Goal: Check status

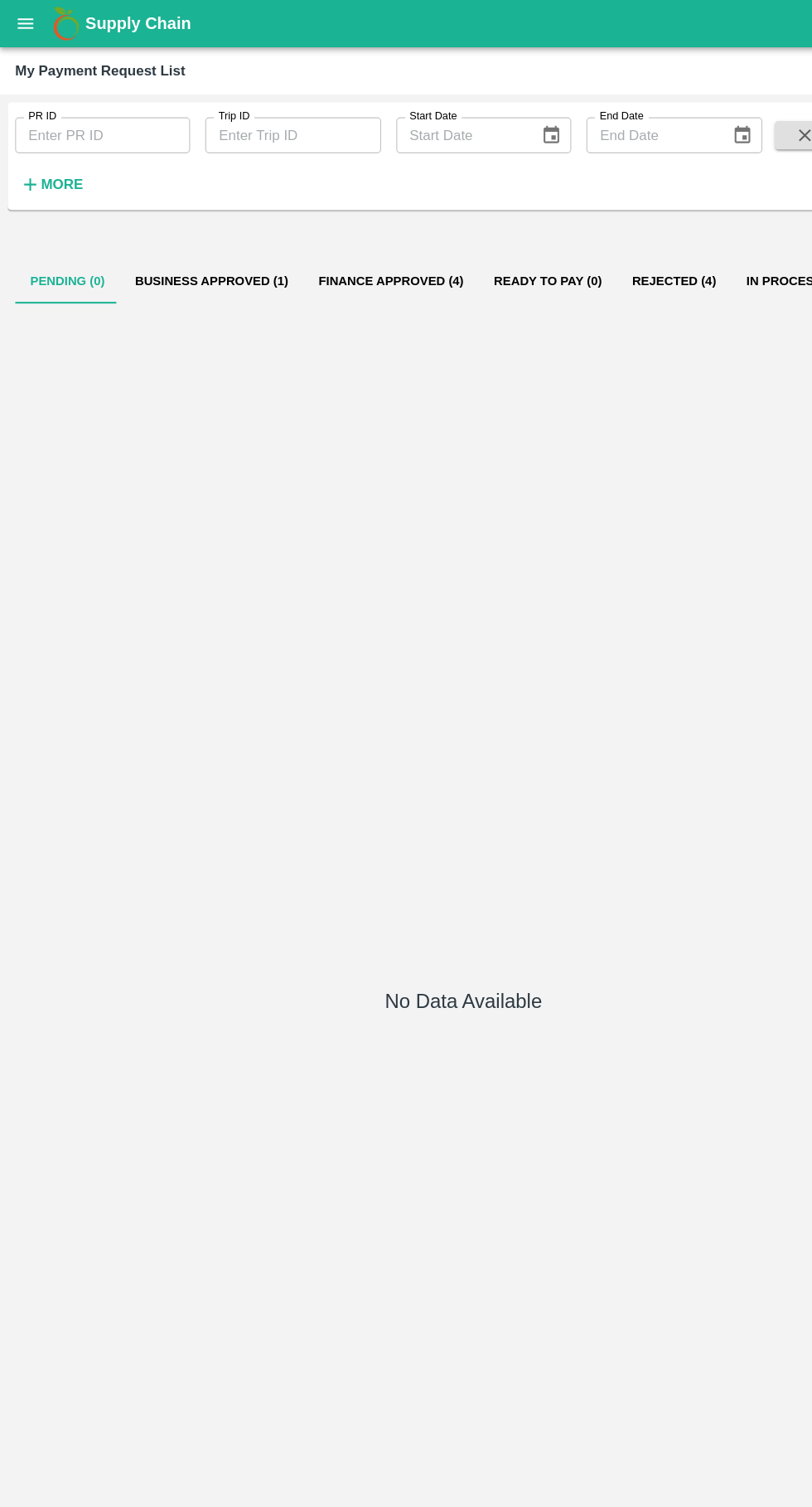
click at [211, 244] on button "Business Approved (1)" at bounding box center [186, 245] width 161 height 40
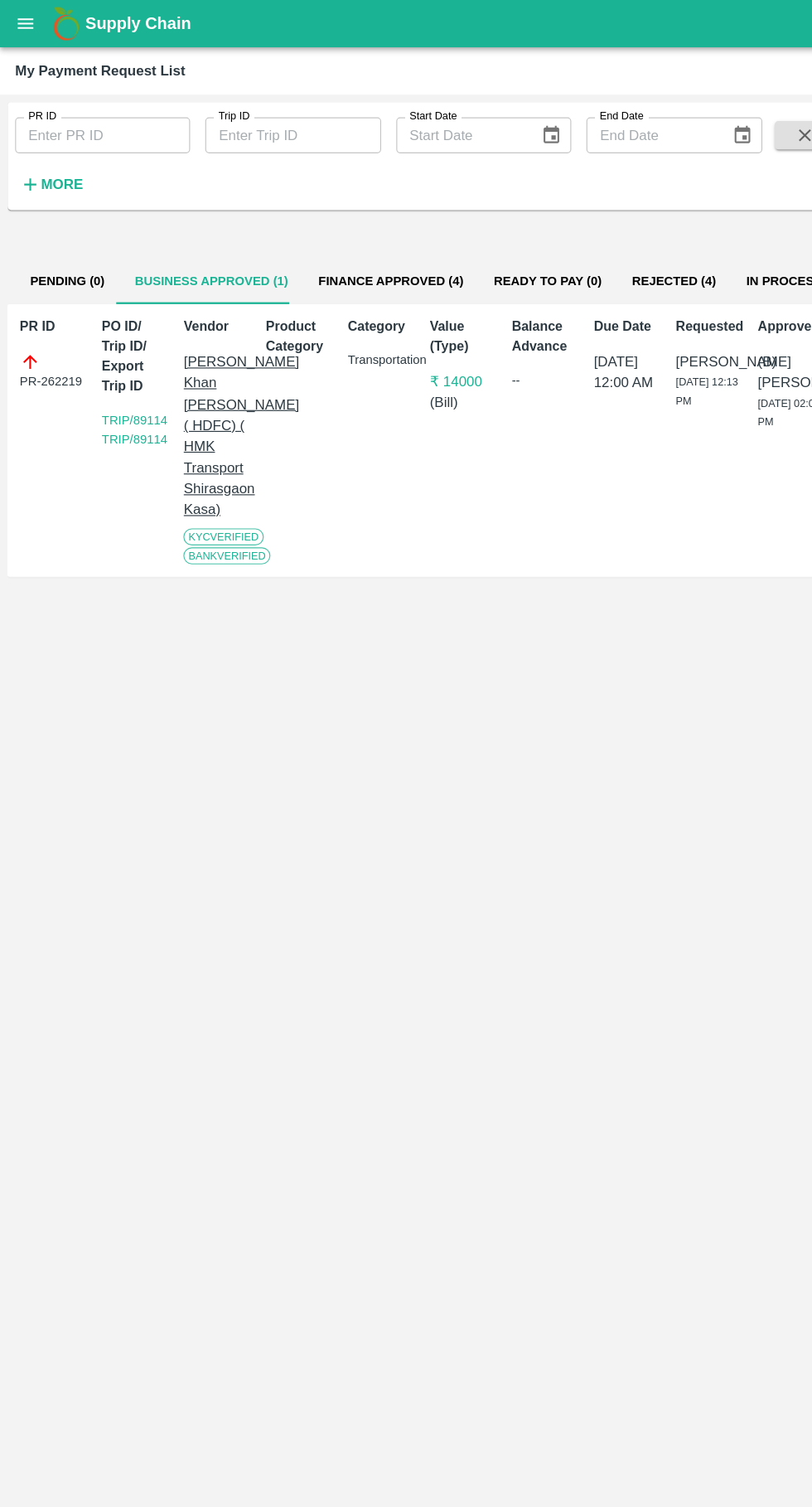
click at [321, 246] on button "Finance Approved (4)" at bounding box center [342, 245] width 153 height 40
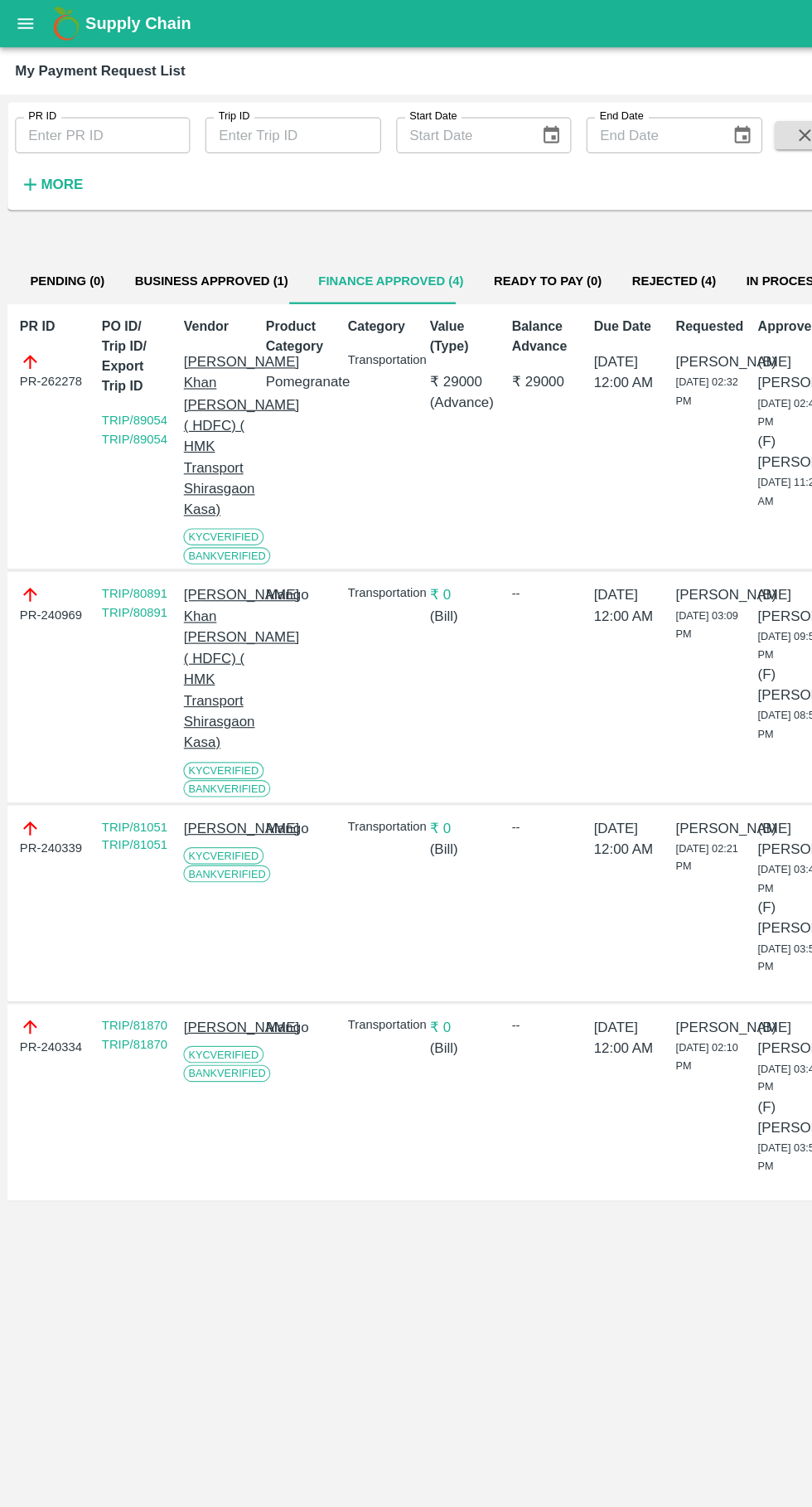
click at [198, 244] on button "Business Approved (1)" at bounding box center [186, 245] width 161 height 40
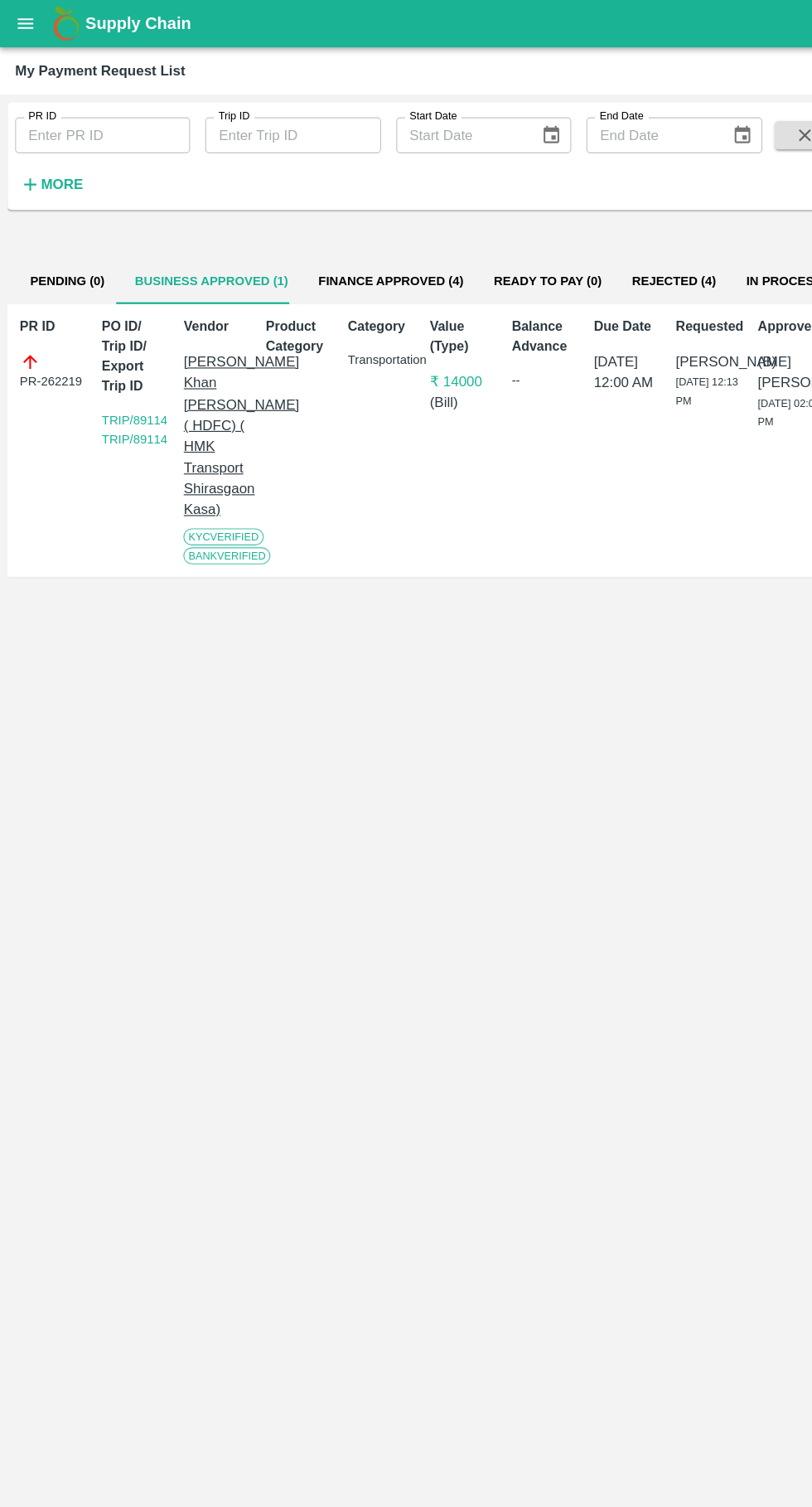
click at [347, 247] on button "Finance Approved (4)" at bounding box center [342, 245] width 153 height 40
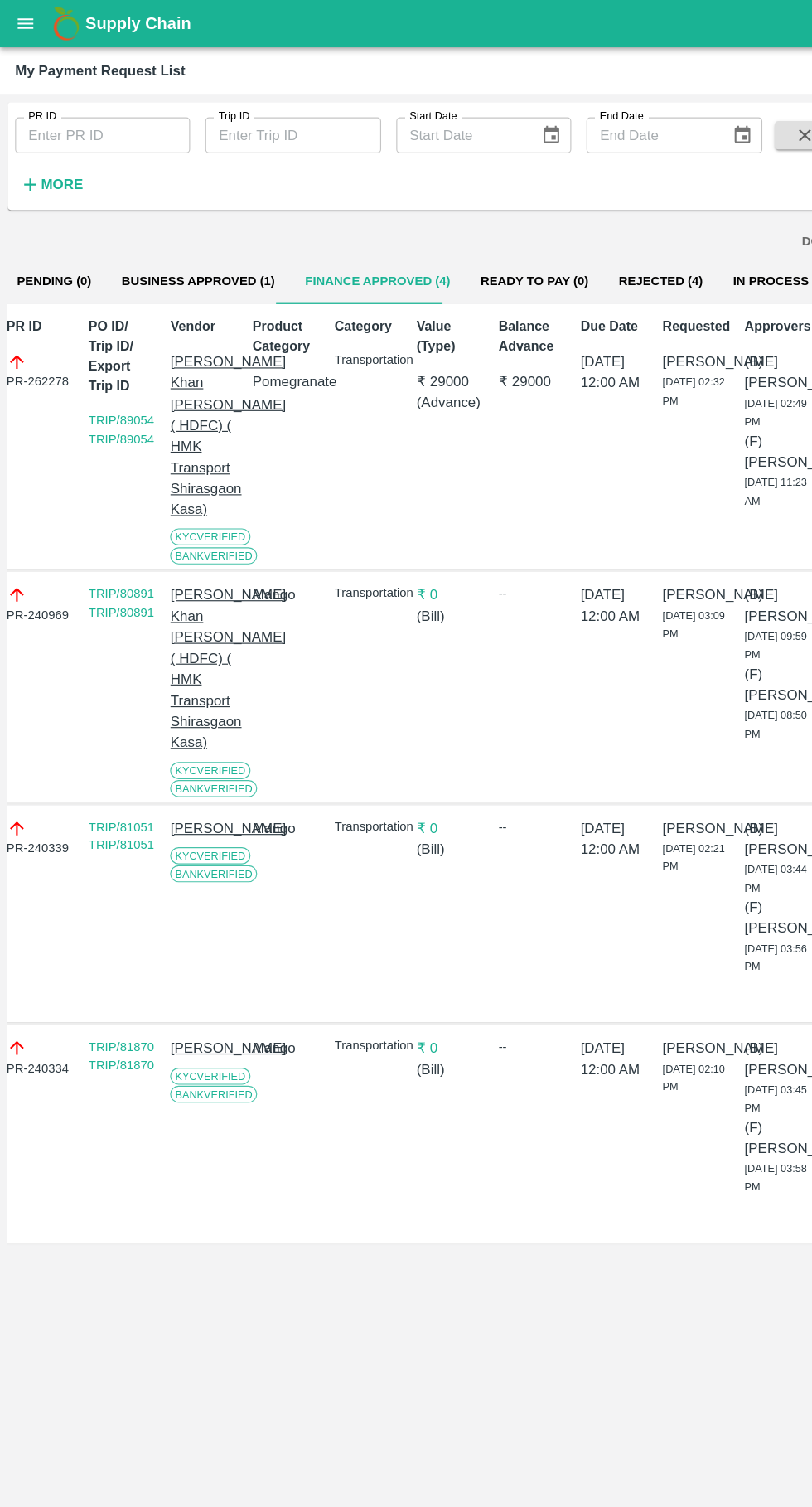
scroll to position [0, 8]
click at [663, 244] on button "In Process (12)" at bounding box center [690, 245] width 115 height 40
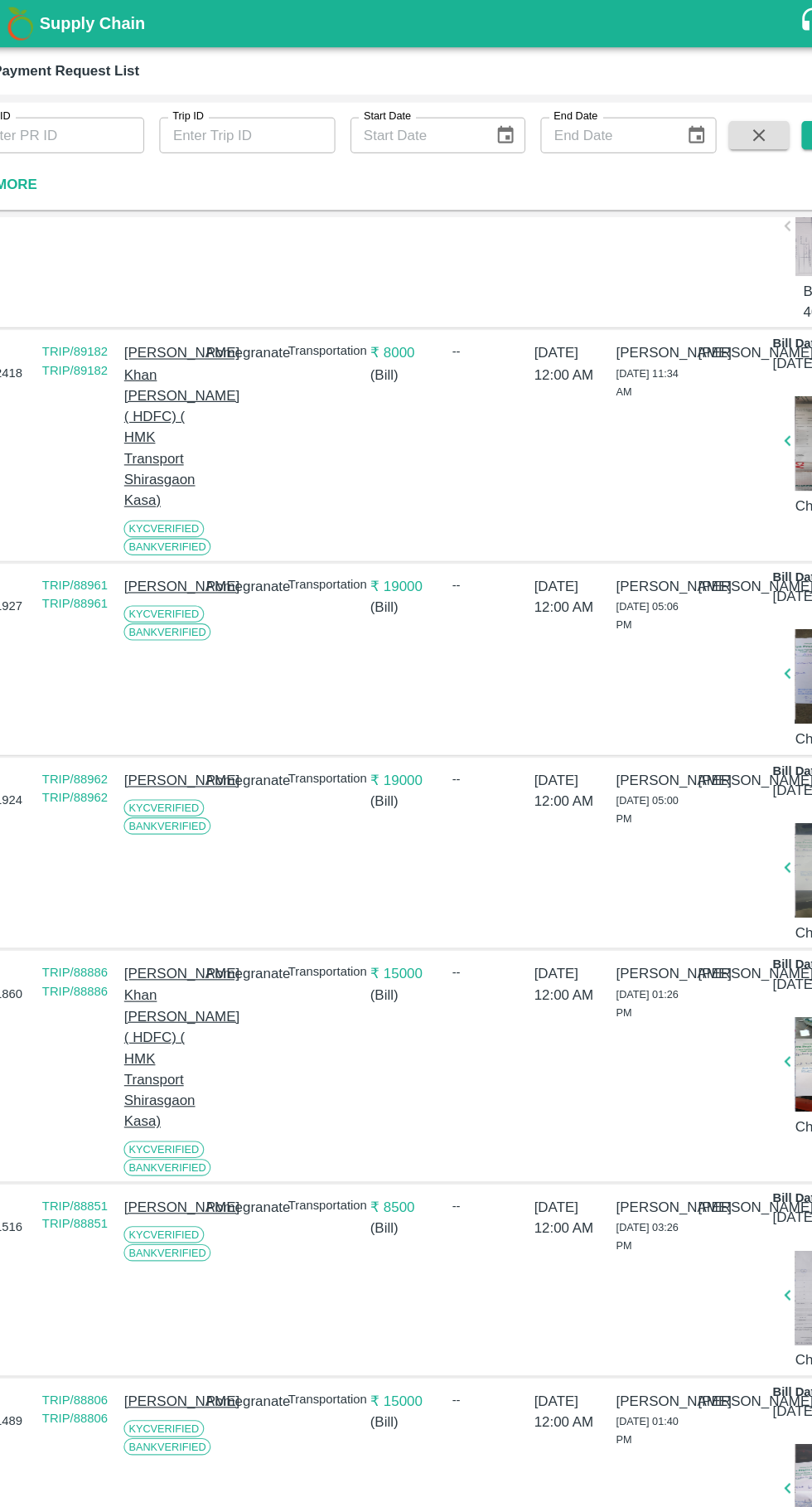
scroll to position [0, 12]
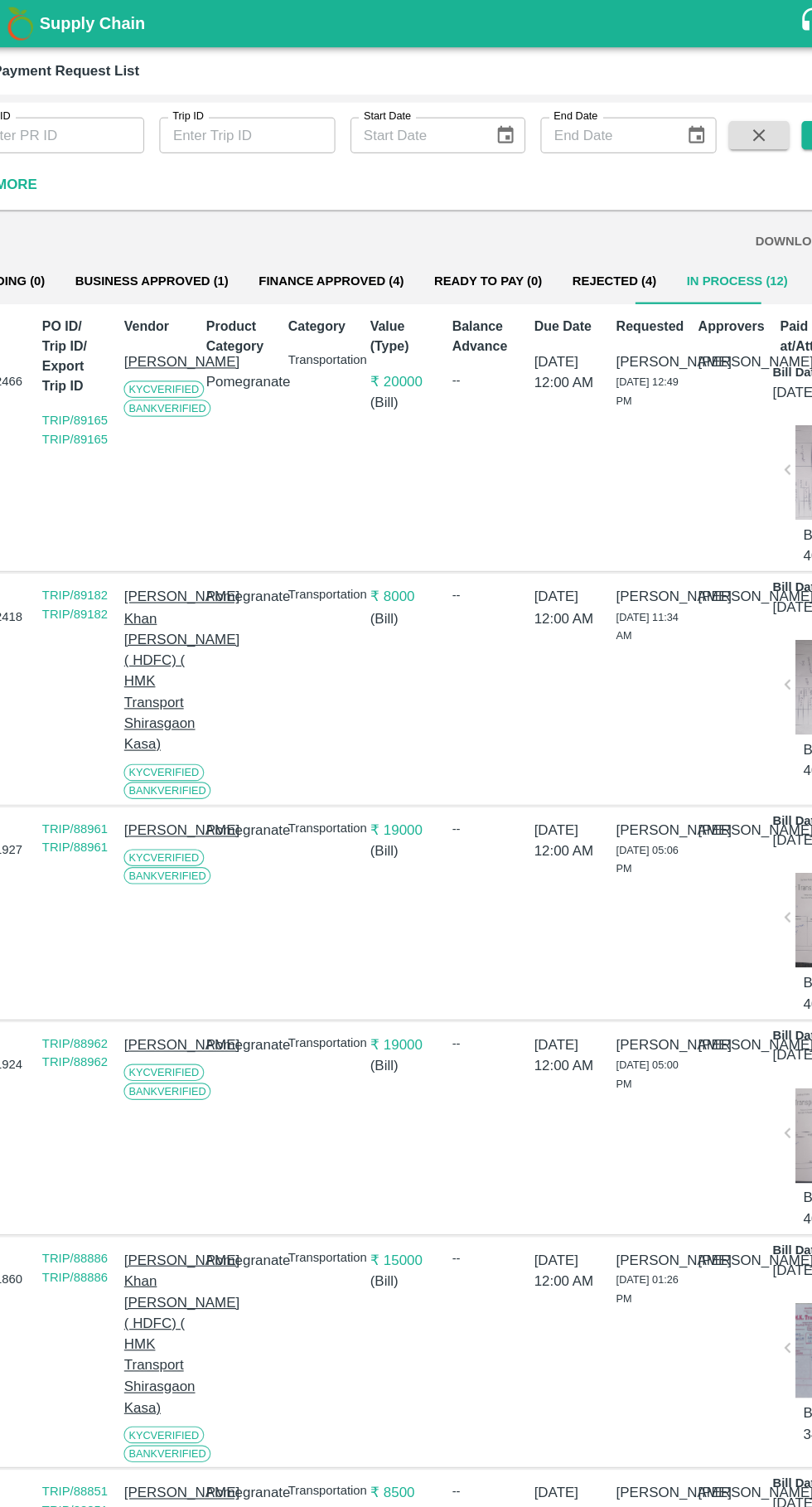
click at [640, 227] on button "In Process (12)" at bounding box center [685, 245] width 115 height 40
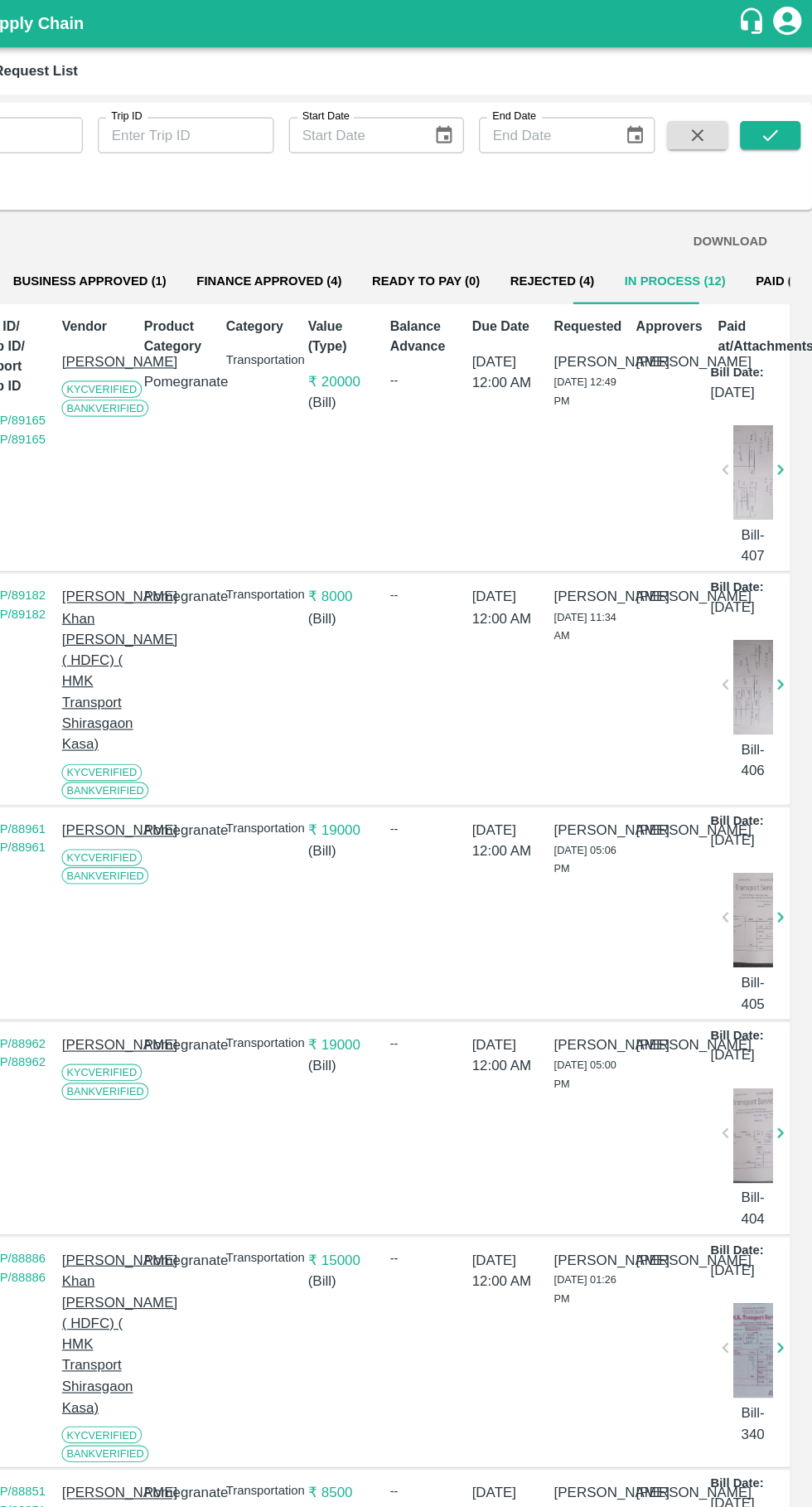
scroll to position [0, 0]
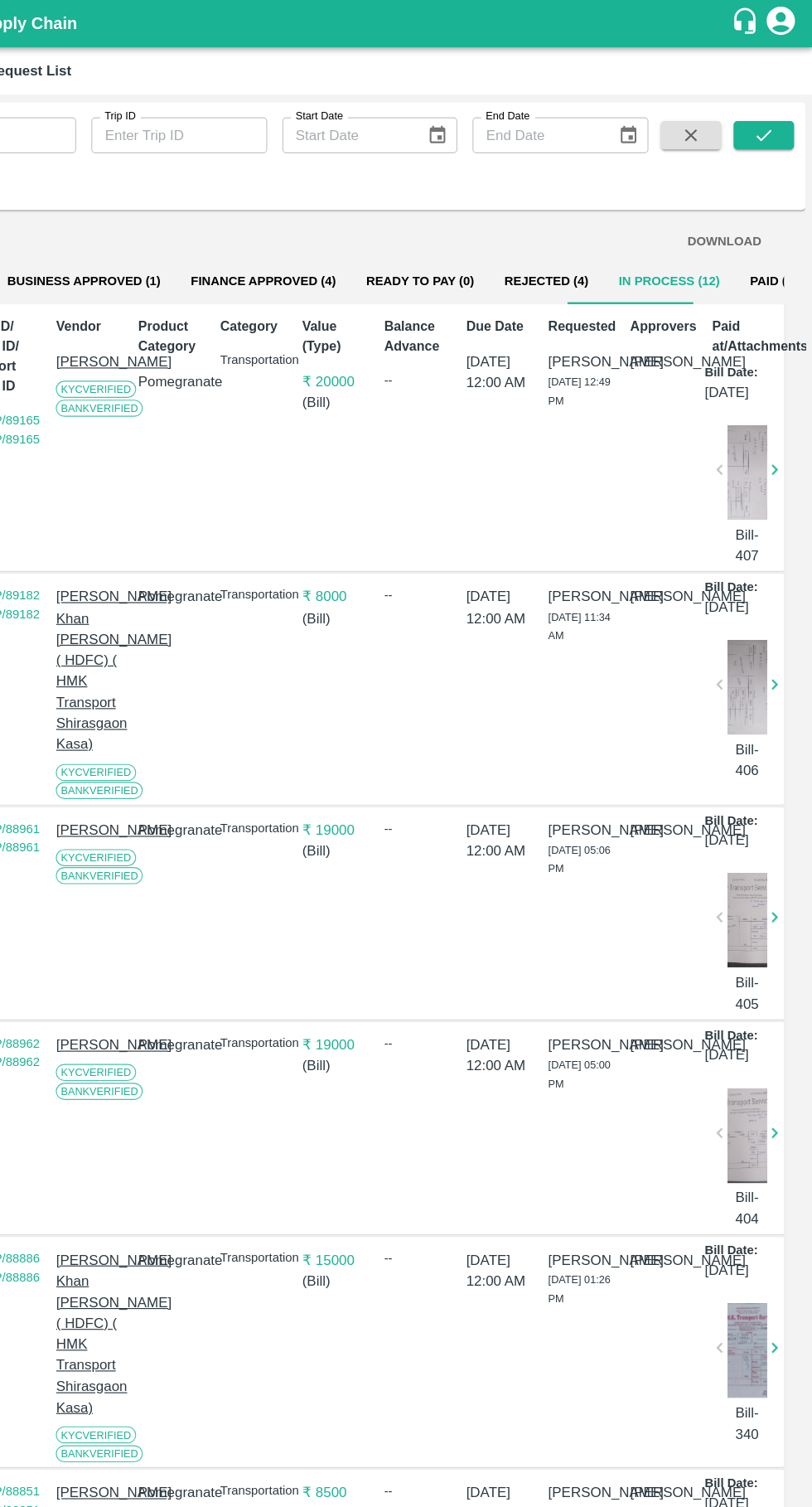
click at [755, 245] on button "Paid (2612)" at bounding box center [786, 245] width 85 height 40
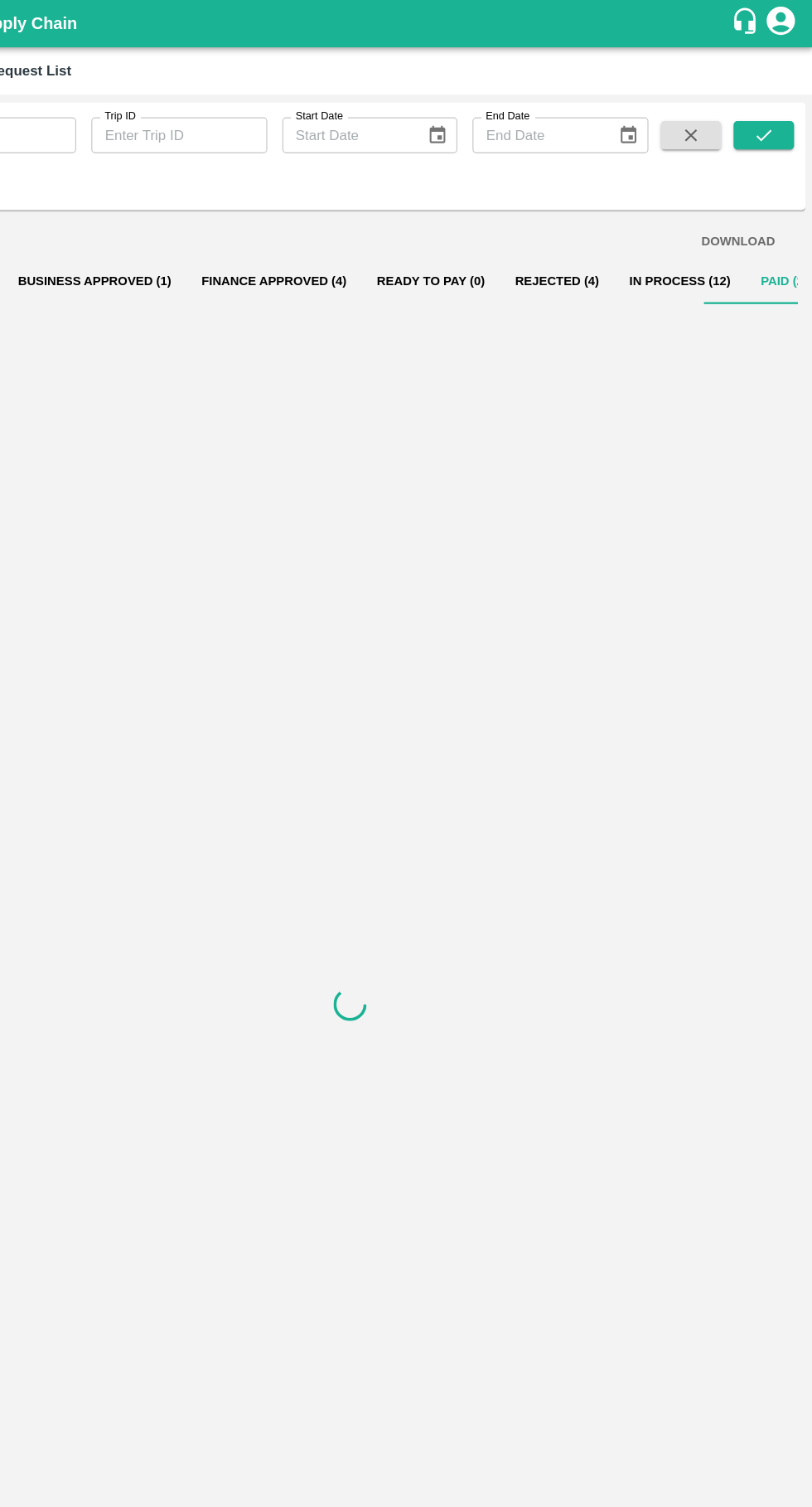
scroll to position [0, 5]
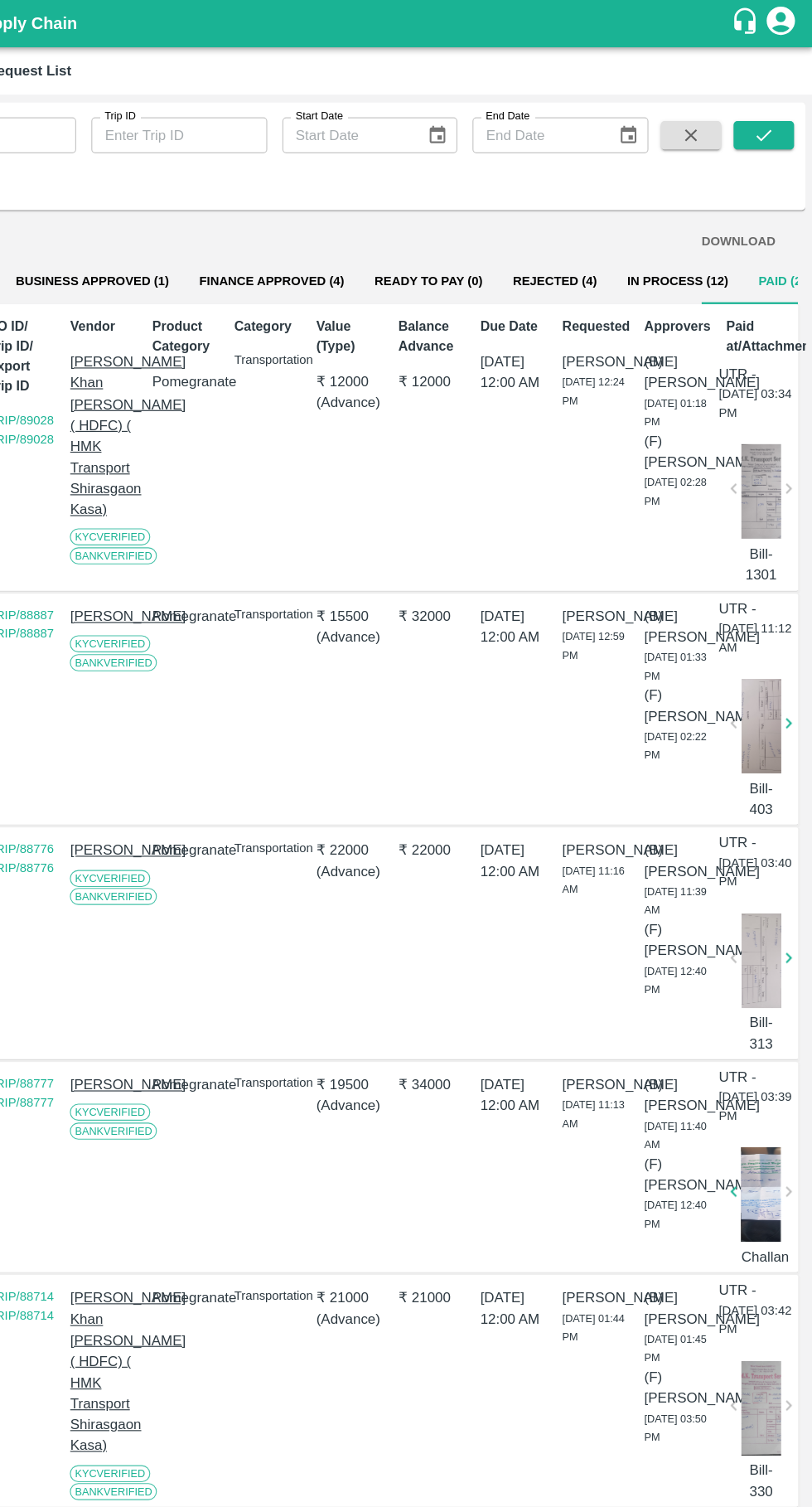
click at [568, 249] on button "Rejected (4)" at bounding box center [586, 245] width 100 height 40
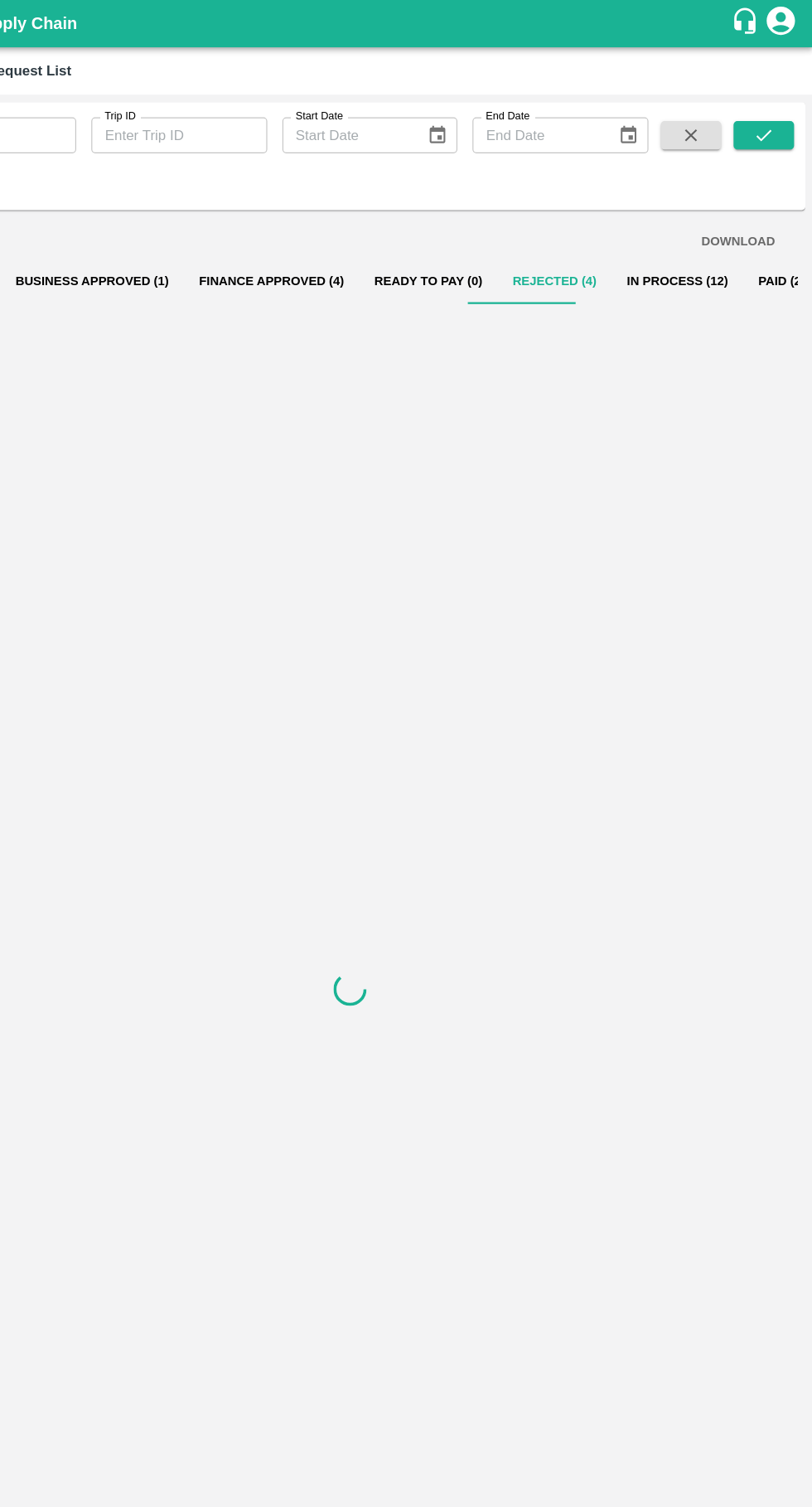
click at [661, 249] on button "In Process (12)" at bounding box center [693, 245] width 115 height 40
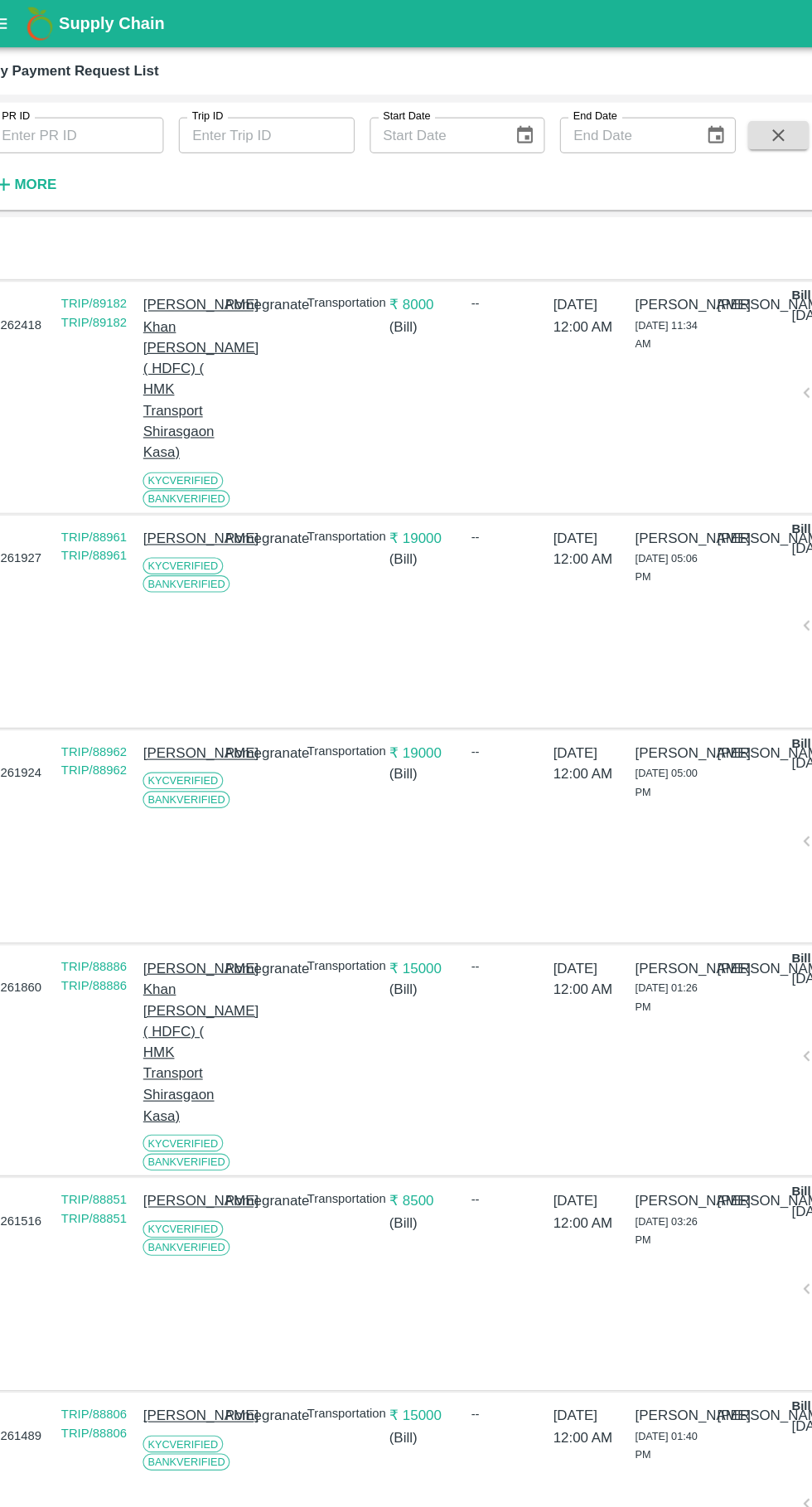
scroll to position [257, 12]
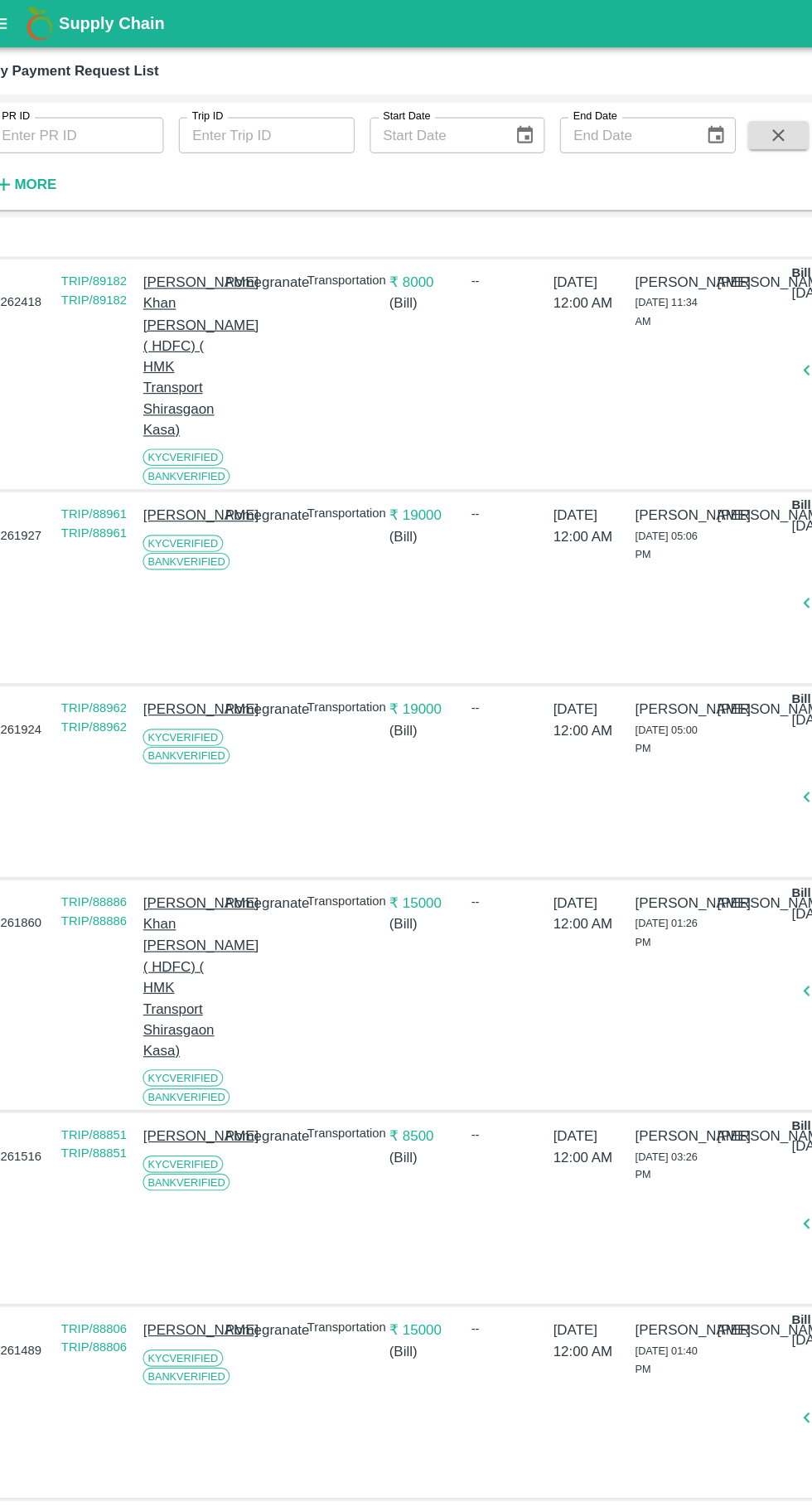
click at [523, 1138] on div "[DATE] 12:00 AM" at bounding box center [534, 1058] width 65 height 159
